Goal: Connect with others: Participate in discussion

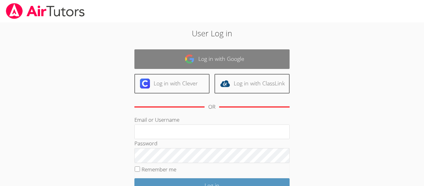
click at [218, 59] on link "Log in with Google" at bounding box center [211, 59] width 155 height 20
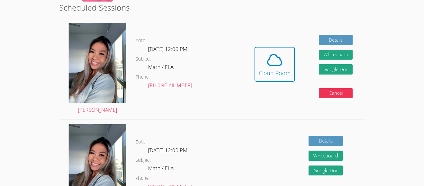
scroll to position [159, 0]
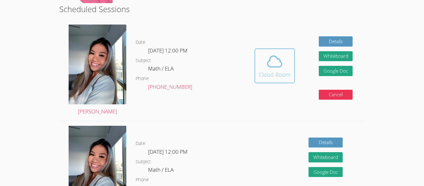
click at [277, 60] on icon at bounding box center [274, 61] width 17 height 17
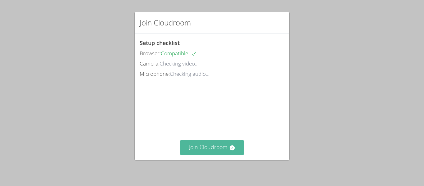
click at [216, 149] on button "Join Cloudroom" at bounding box center [212, 147] width 64 height 15
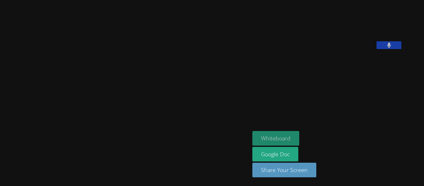
click at [298, 141] on button "Whiteboard" at bounding box center [275, 138] width 47 height 15
